Goal: Information Seeking & Learning: Learn about a topic

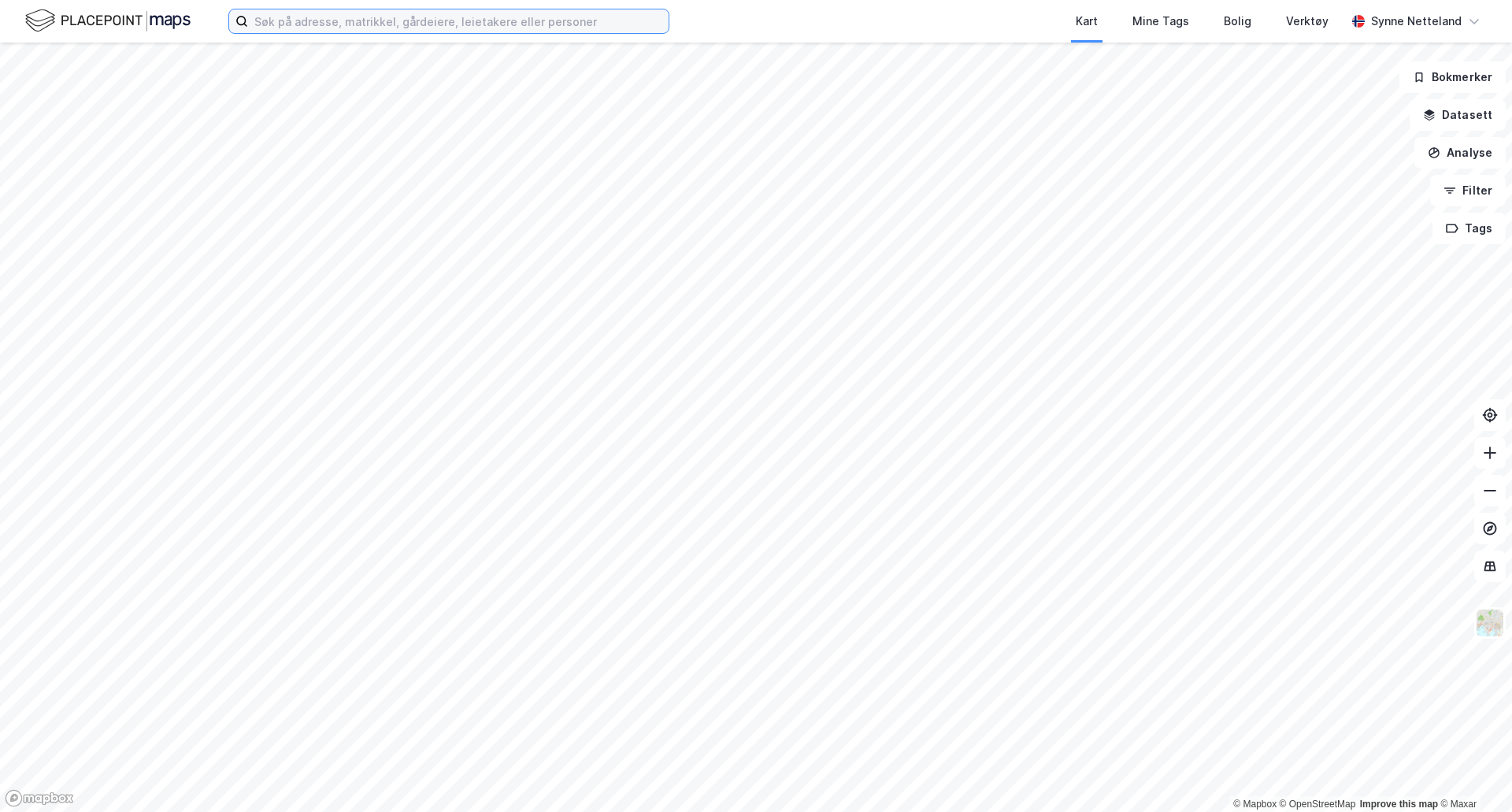
click at [493, 21] on input at bounding box center [458, 21] width 420 height 23
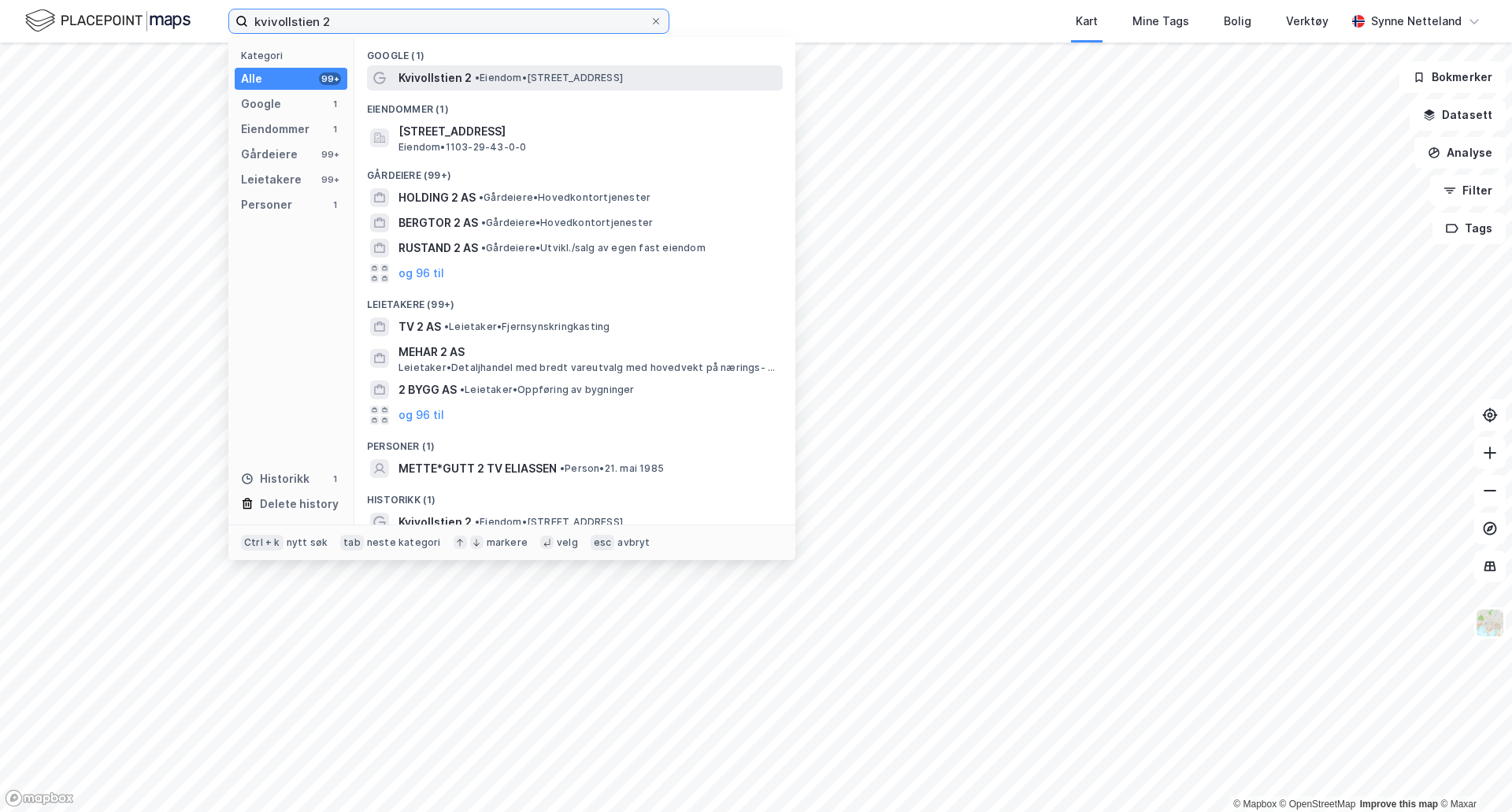
type input "kvivollstien 2"
click at [505, 76] on span "• Eiendom • [STREET_ADDRESS]" at bounding box center [548, 78] width 148 height 13
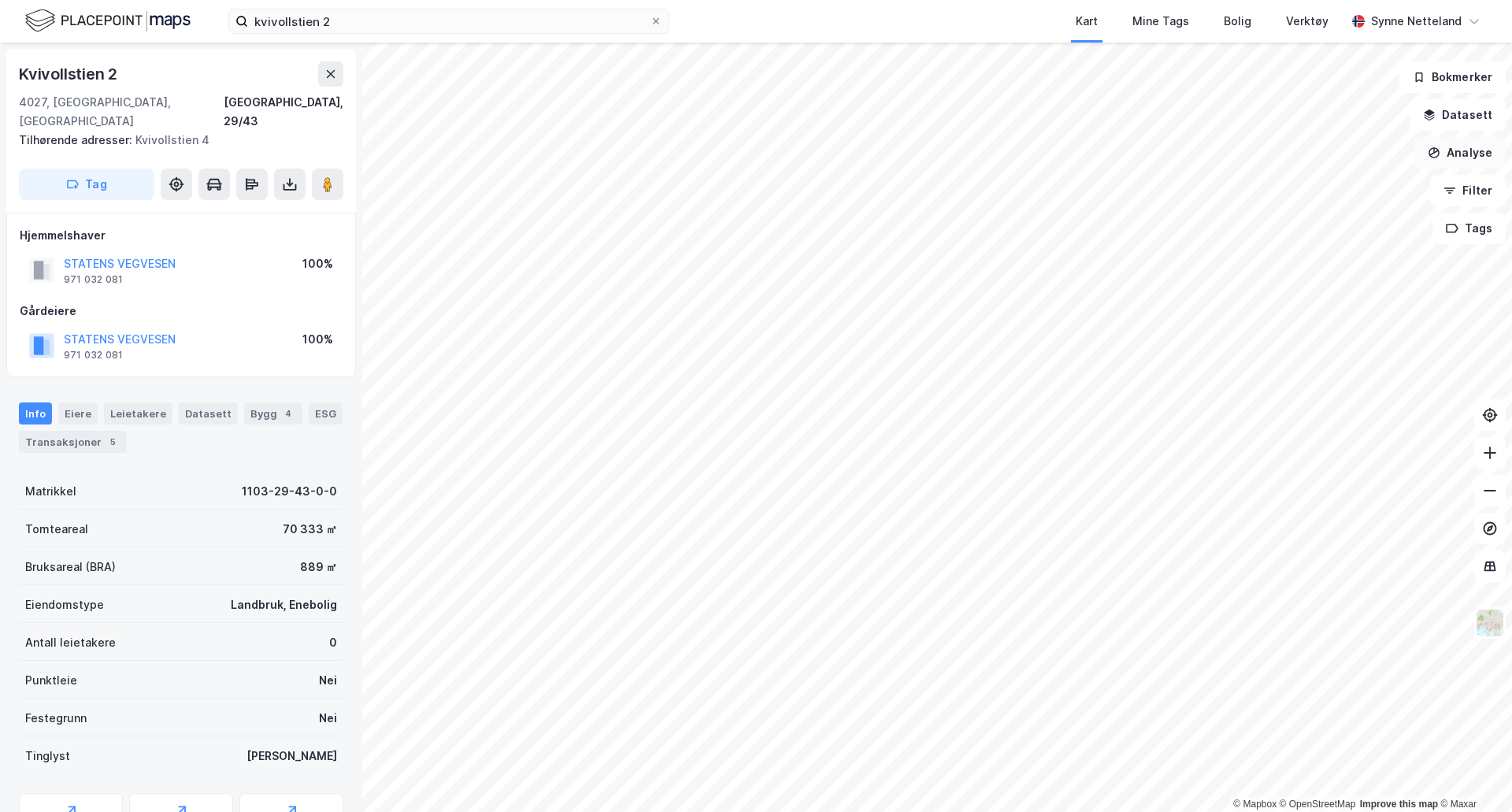
click at [1458, 155] on button "Analyse" at bounding box center [1460, 153] width 91 height 32
click at [1461, 105] on button "Datasett" at bounding box center [1457, 115] width 96 height 32
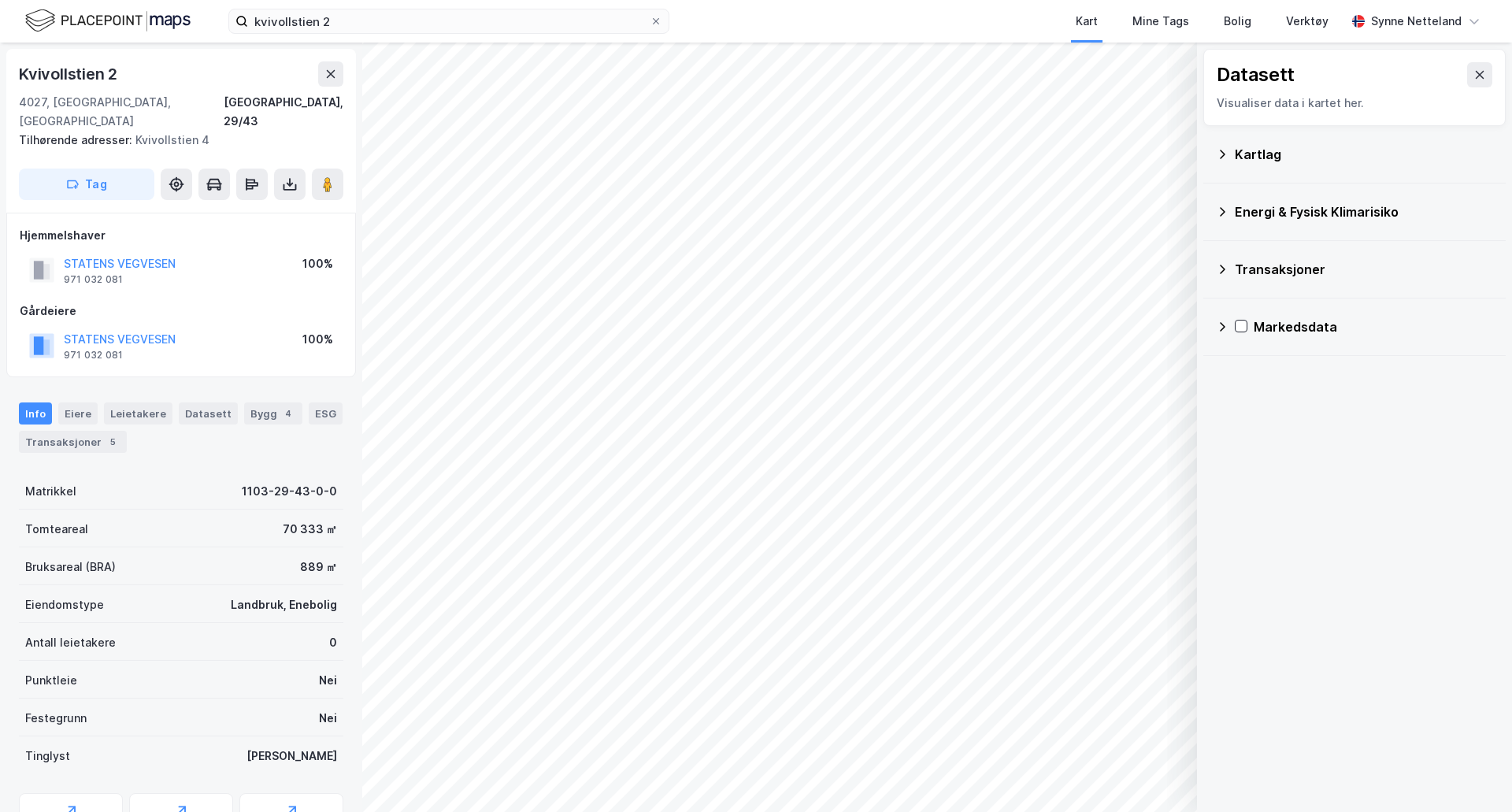
click at [1213, 138] on div "Kartlag" at bounding box center [1354, 155] width 302 height 58
click at [1226, 158] on icon at bounding box center [1222, 155] width 13 height 13
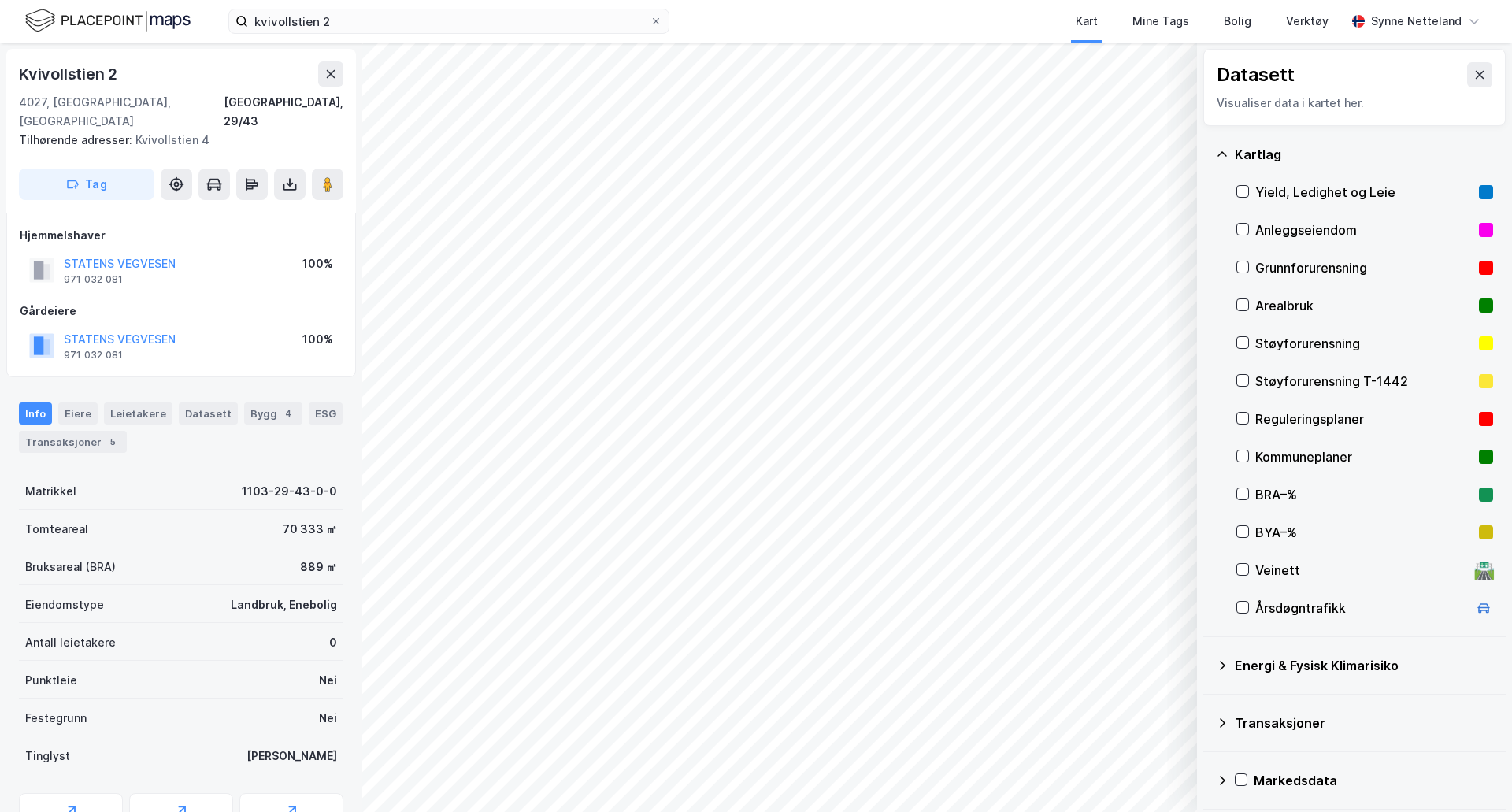
click at [1283, 416] on div "Reguleringsplaner" at bounding box center [1363, 419] width 217 height 19
click at [1227, 418] on div "Kartlag Yield, Ledighet og Leie Anleggseiendom Grunnforurensning Arealbruk Støy…" at bounding box center [1354, 381] width 302 height 511
click at [1238, 418] on icon at bounding box center [1243, 419] width 11 height 11
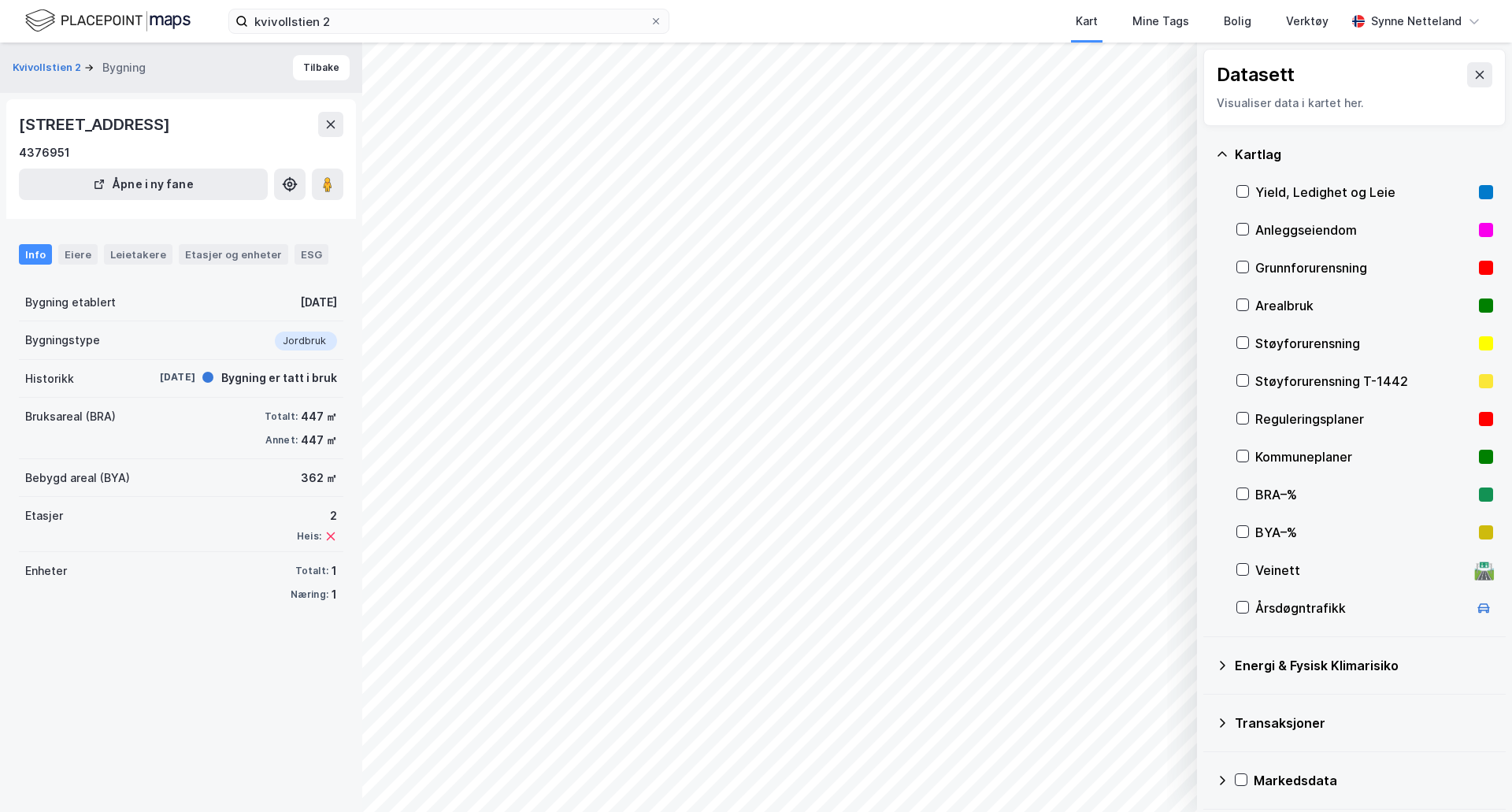
drag, startPoint x: 324, startPoint y: 300, endPoint x: 159, endPoint y: 277, distance: 166.6
click at [159, 277] on div "Info Eiere Leietakere Etasjer og enheter ESG Bygning etablert [DATE] Bygningsty…" at bounding box center [181, 420] width 324 height 388
click at [310, 63] on button "Tilbake" at bounding box center [321, 67] width 57 height 25
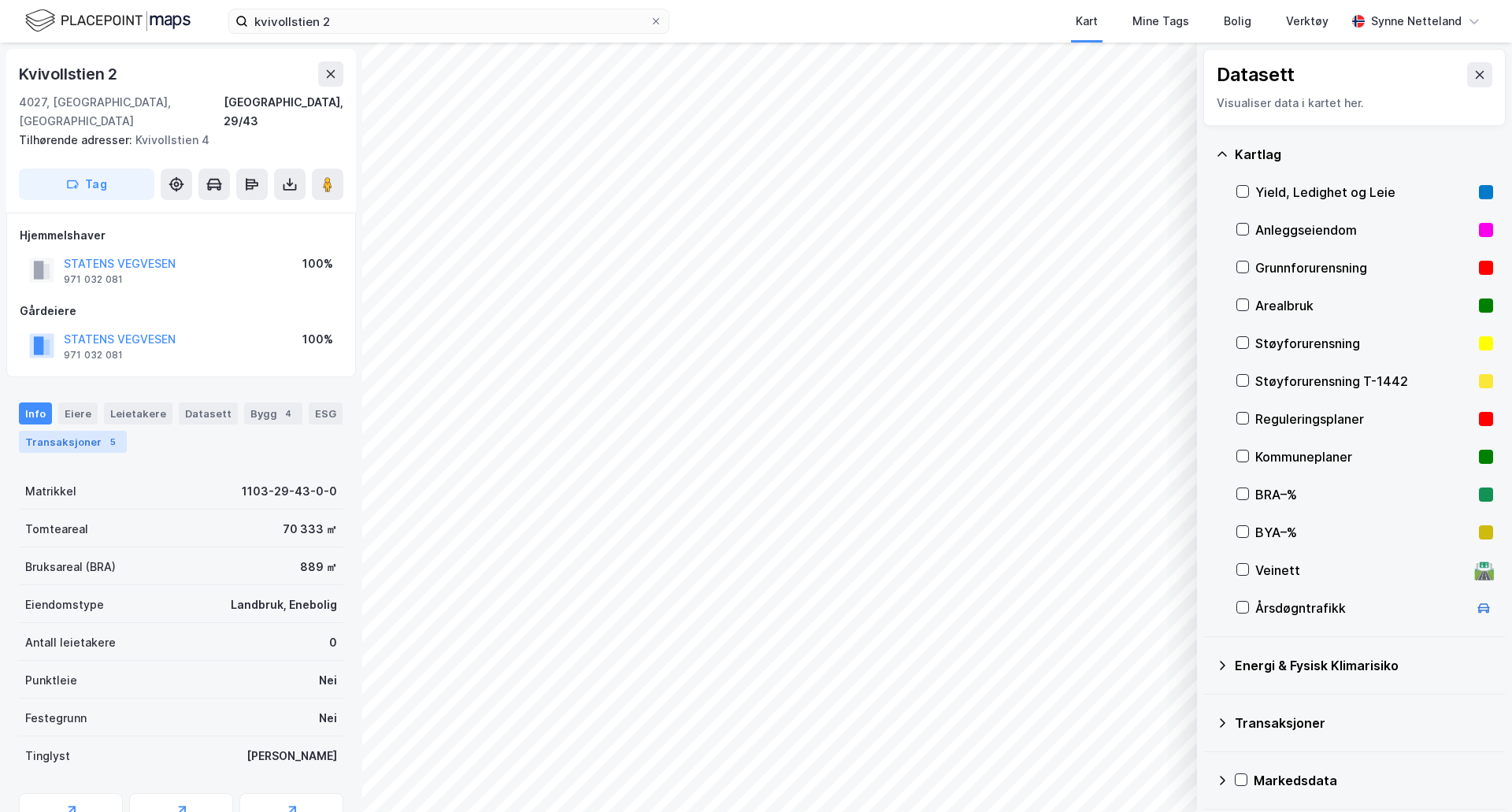
click at [68, 431] on div "Transaksjoner 5" at bounding box center [73, 442] width 108 height 22
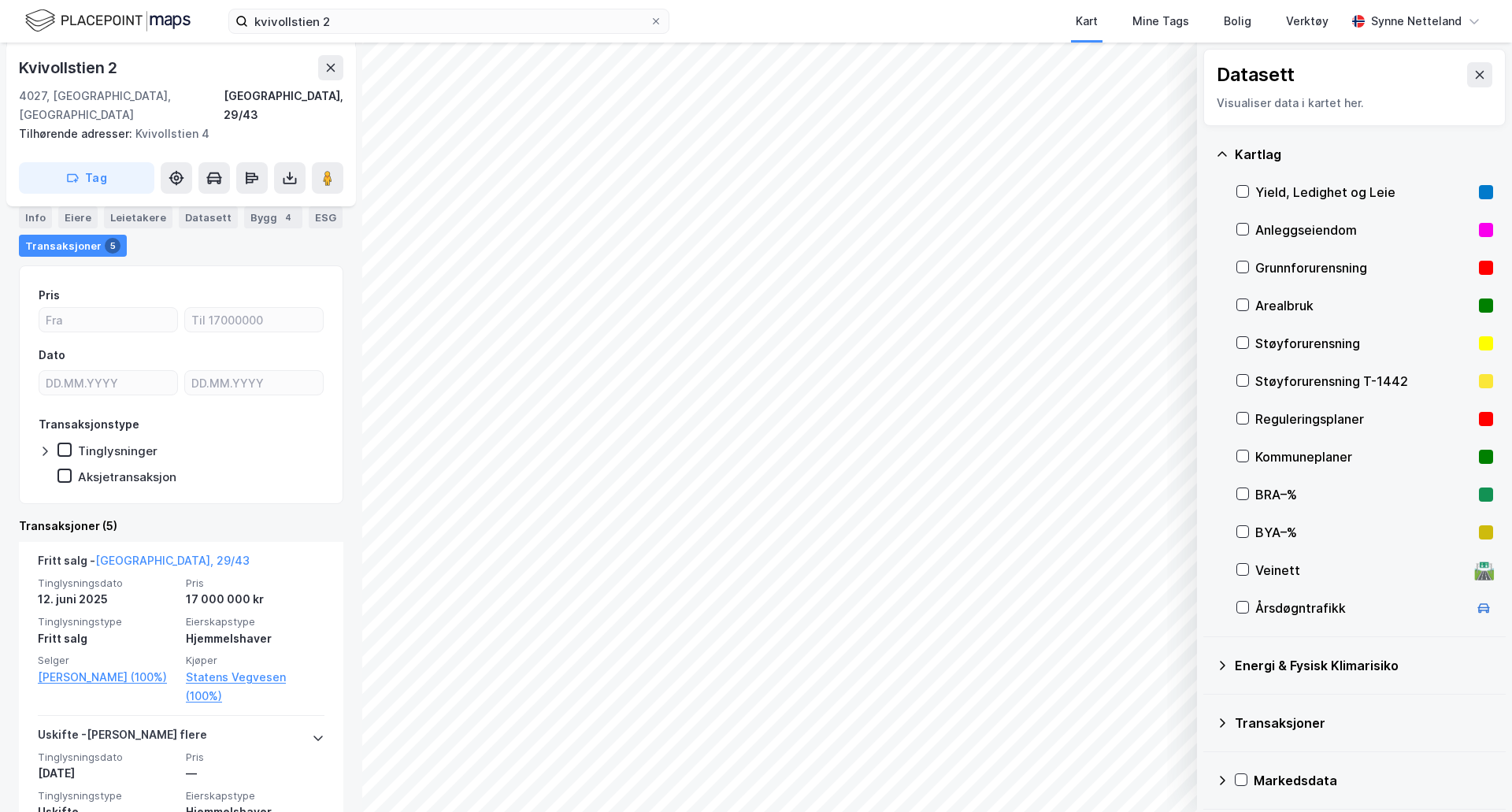
scroll to position [236, 0]
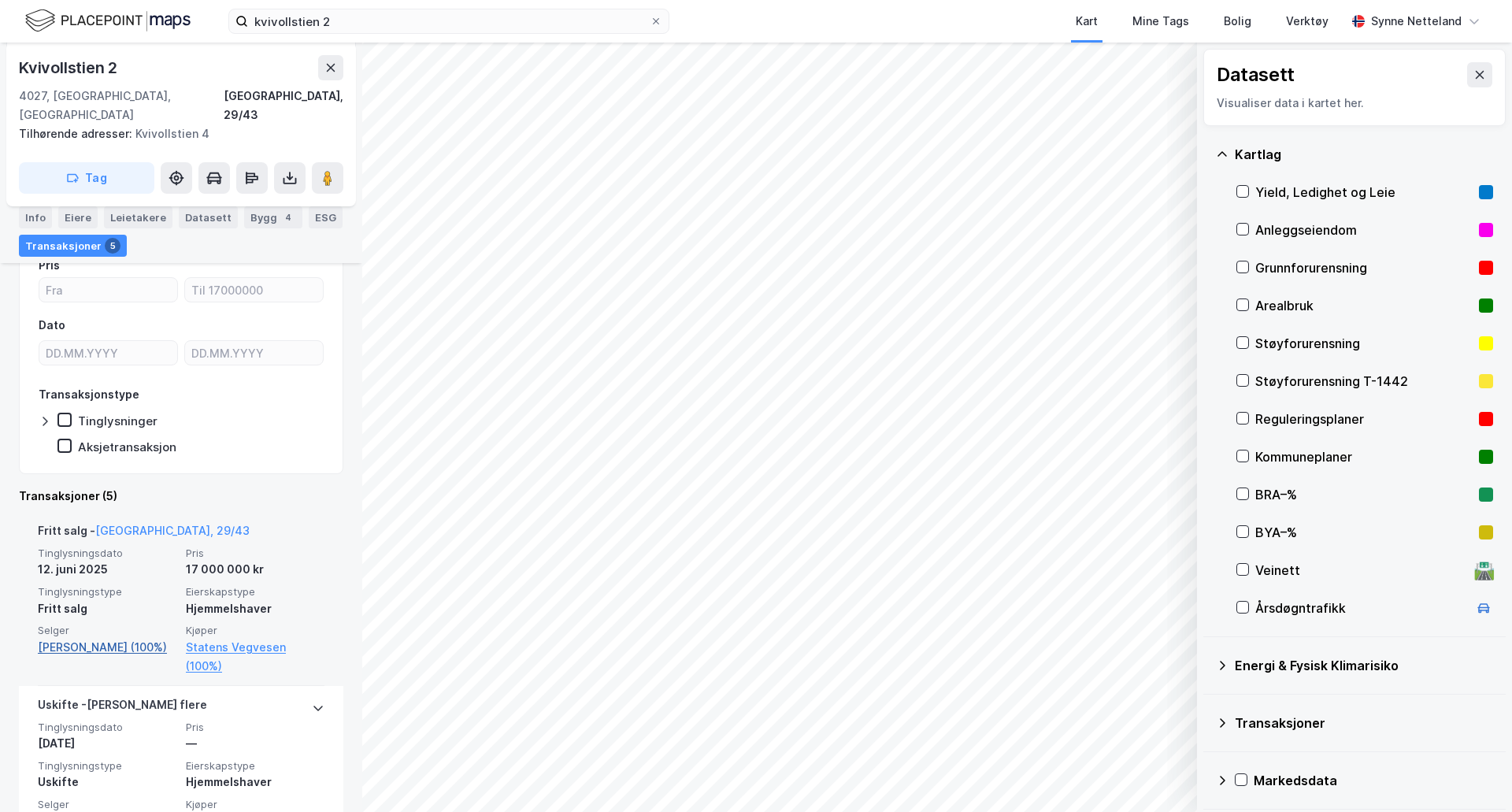
click at [103, 638] on link "[PERSON_NAME] (100%)" at bounding box center [107, 647] width 139 height 19
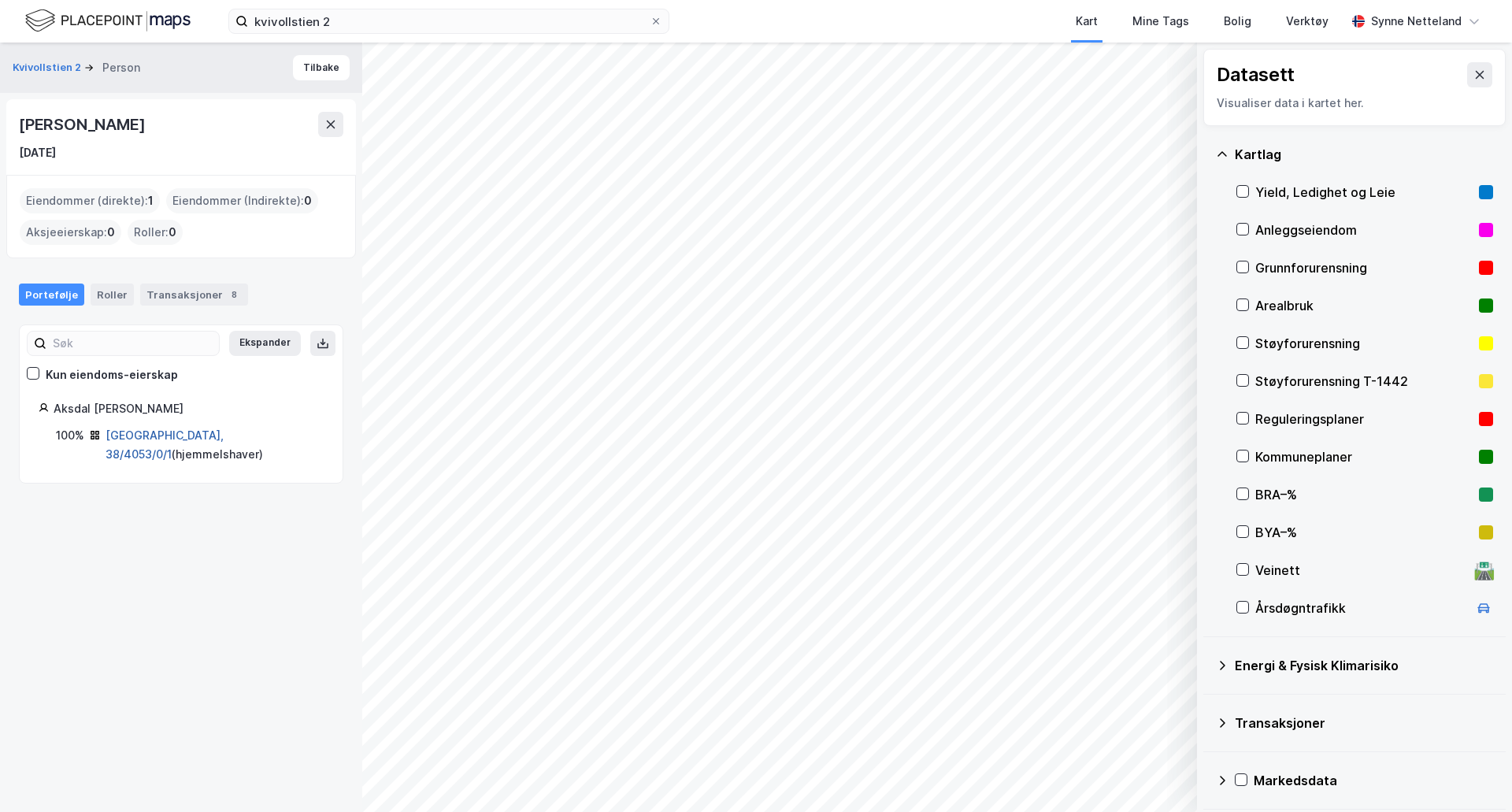
click at [157, 433] on link "[GEOGRAPHIC_DATA], 38/4053/0/1" at bounding box center [164, 444] width 118 height 33
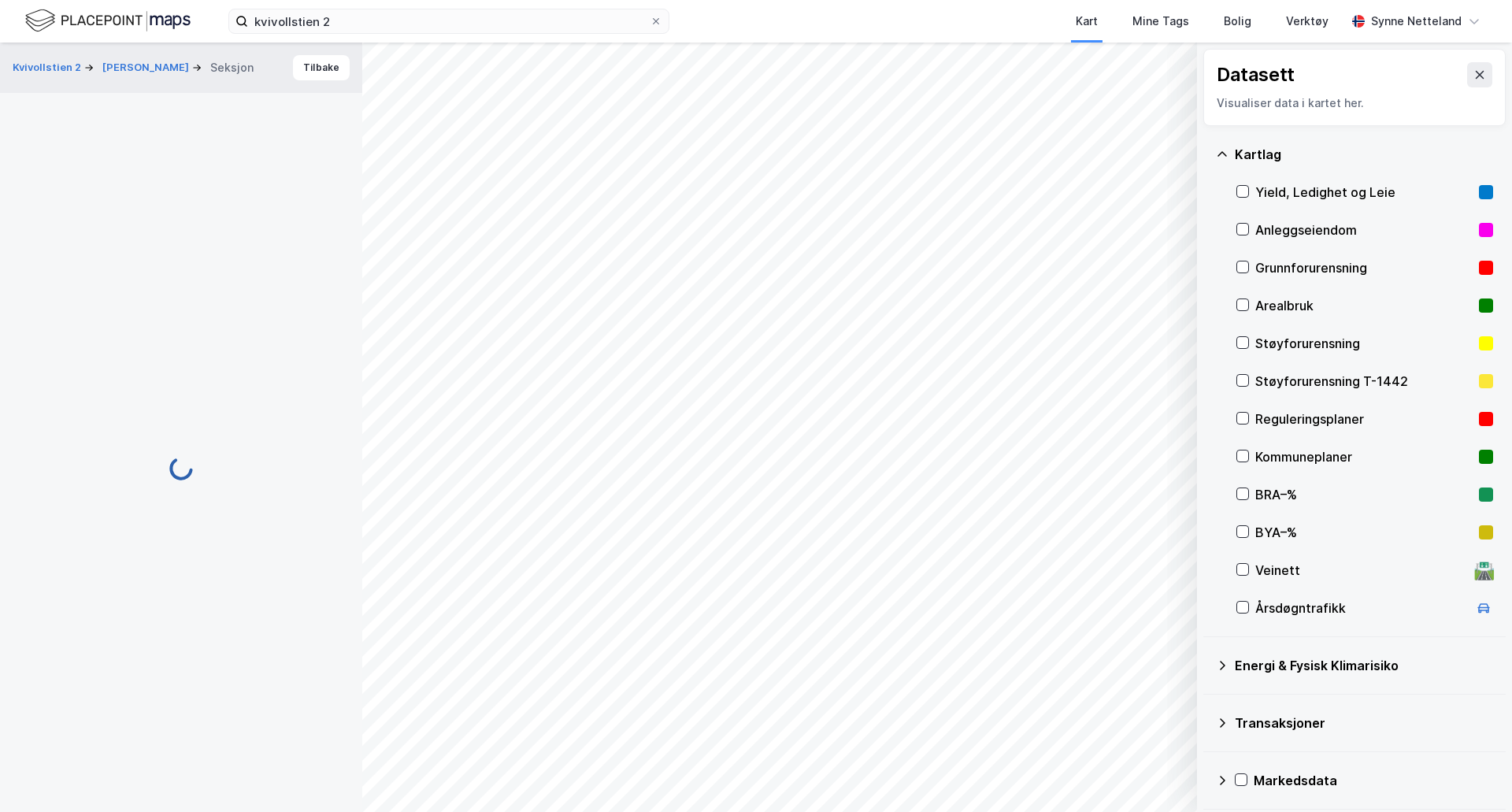
scroll to position [54, 0]
